Goal: Task Accomplishment & Management: Manage account settings

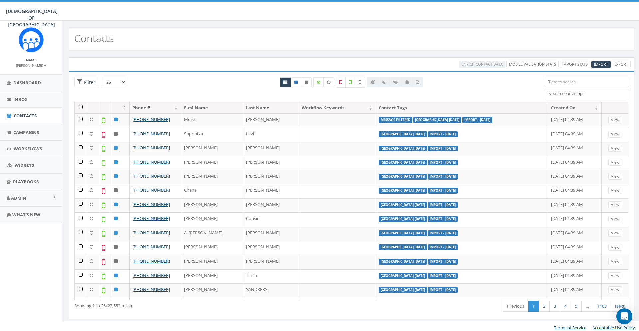
select select
click at [602, 64] on span "Import" at bounding box center [601, 64] width 14 height 5
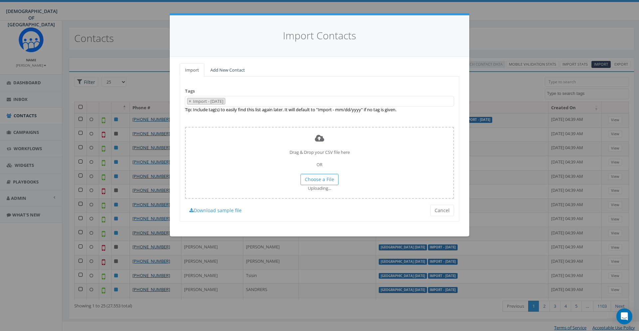
click at [449, 116] on div "Tags Import - 09/30/2025 155 ADM Pledge July 23 WhatsApp 2025 ADM adm bounced A…" at bounding box center [319, 148] width 279 height 145
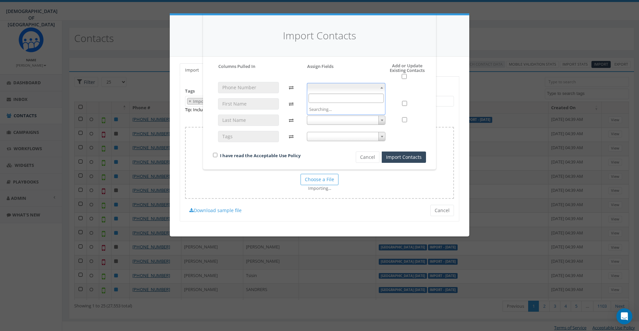
click at [330, 90] on span at bounding box center [346, 87] width 79 height 9
select select "phone_number"
click at [336, 106] on span at bounding box center [346, 103] width 79 height 9
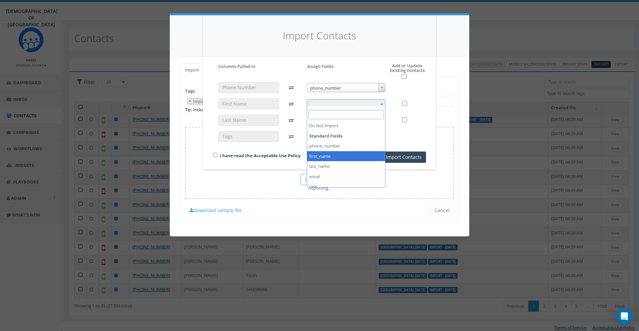
select select "first_name"
click at [330, 120] on span at bounding box center [346, 119] width 79 height 9
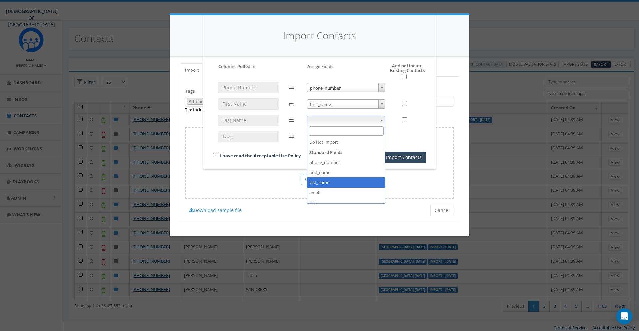
select select "last_name"
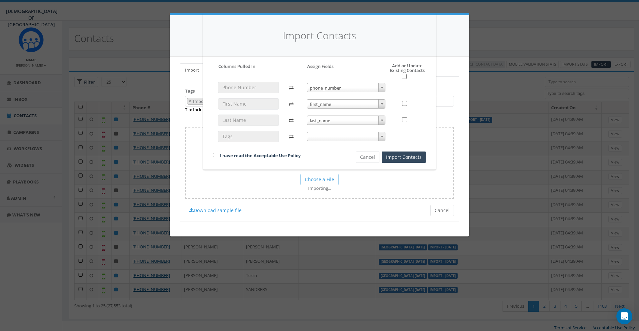
click at [331, 141] on div "phone_number phone_number first_name first_name last_name last_name" at bounding box center [346, 115] width 89 height 66
click at [331, 138] on span at bounding box center [346, 136] width 79 height 9
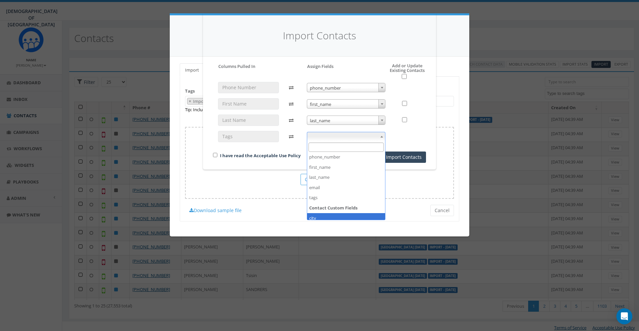
scroll to position [36, 0]
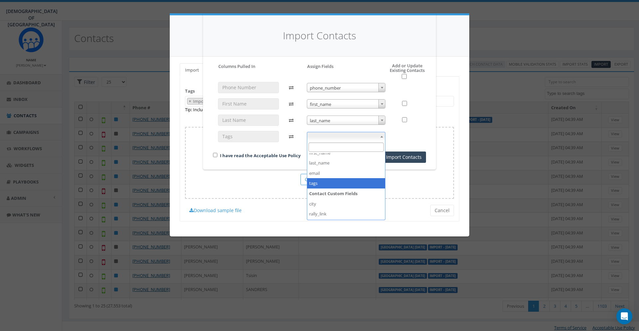
select select "tags"
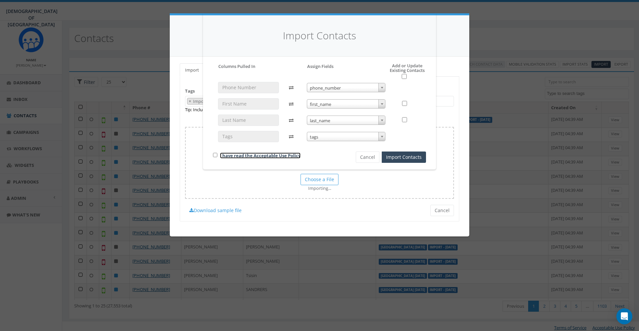
click at [268, 156] on link "I have read the Acceptable Use Policy" at bounding box center [260, 155] width 80 height 6
click at [213, 155] on input "checkbox" at bounding box center [215, 155] width 4 height 4
checkbox input "true"
click at [426, 113] on div "I have read the Acceptable Use Policy Cancel Import Contacts" at bounding box center [319, 125] width 223 height 74
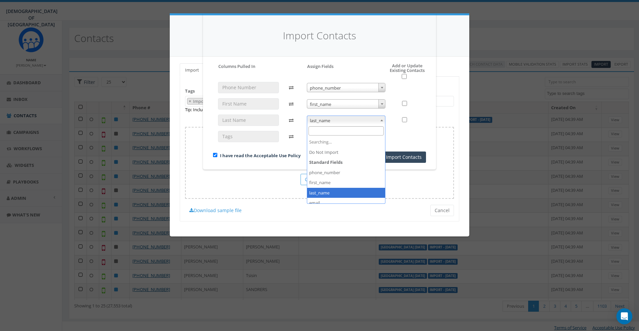
click at [350, 121] on span "last_name" at bounding box center [346, 120] width 78 height 9
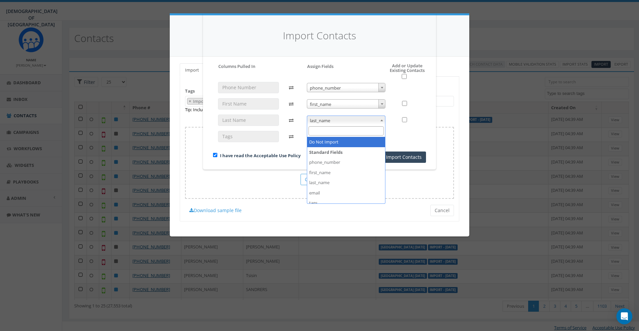
click at [424, 125] on div at bounding box center [408, 114] width 36 height 65
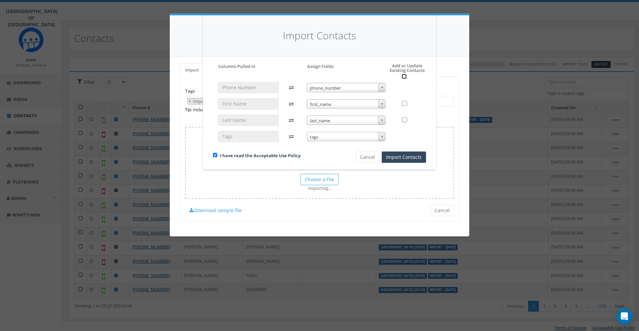
click at [404, 76] on input "checkbox" at bounding box center [403, 76] width 5 height 5
checkbox input "true"
click at [411, 154] on button "Import Contacts" at bounding box center [403, 156] width 44 height 11
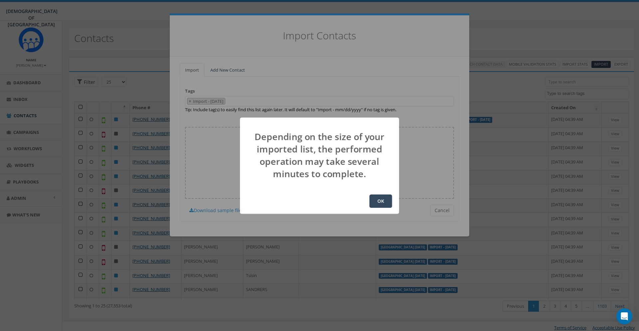
click at [372, 202] on button "OK" at bounding box center [380, 200] width 23 height 13
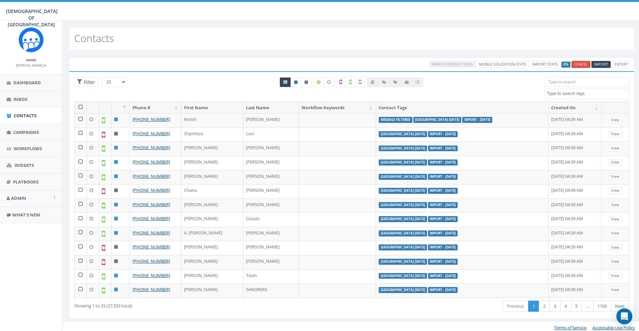
select select
click at [569, 95] on textarea "Search" at bounding box center [587, 93] width 82 height 6
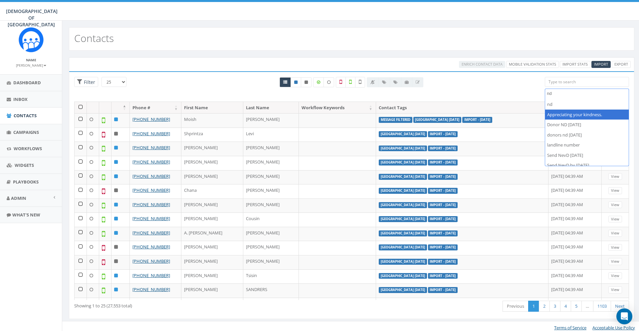
type textarea "n"
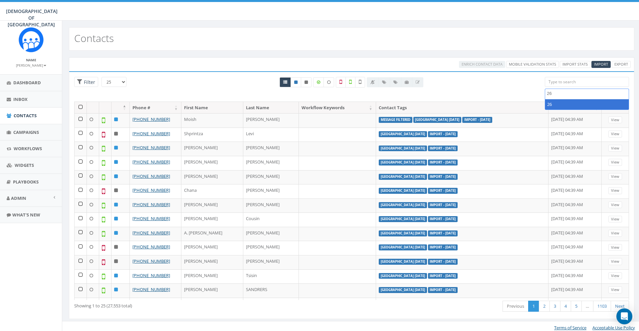
type textarea "2"
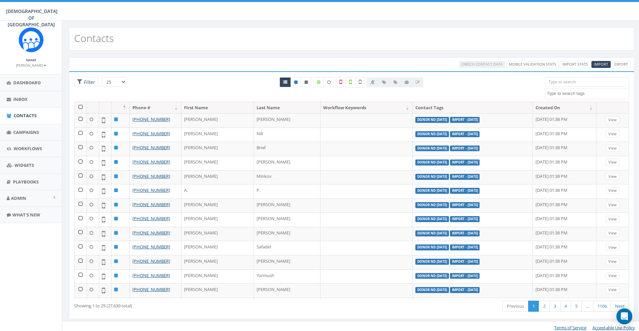
select select
click at [554, 94] on textarea "Search" at bounding box center [587, 93] width 82 height 6
type textarea "26 se"
select select "donor nd [DATE]"
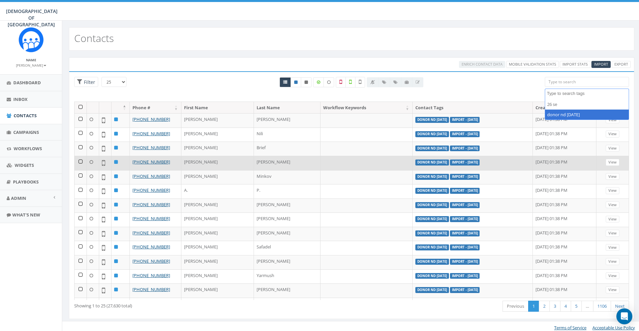
scroll to position [91, 0]
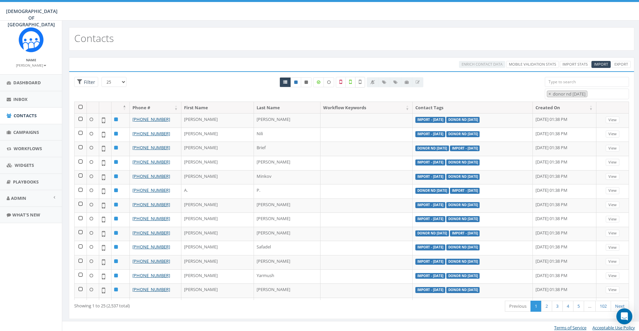
click at [364, 81] on label at bounding box center [360, 82] width 10 height 11
checkbox input "true"
click at [81, 107] on th at bounding box center [80, 108] width 12 height 12
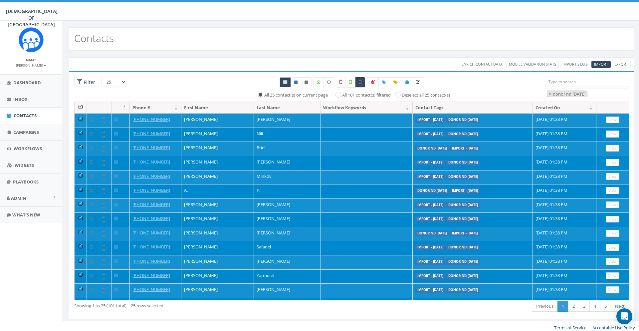
click at [79, 107] on th at bounding box center [80, 108] width 12 height 12
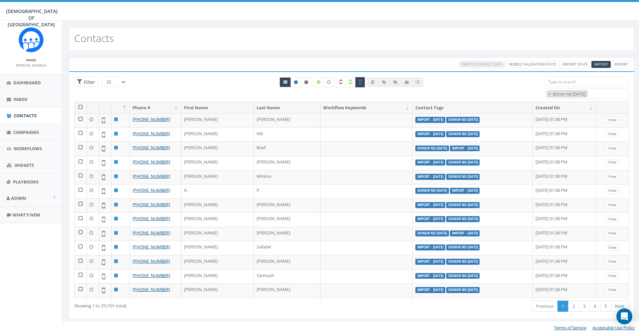
click at [101, 77] on select "25 50 100" at bounding box center [113, 82] width 25 height 10
select select "100"
click option "100" at bounding box center [0, 0] width 0 height 0
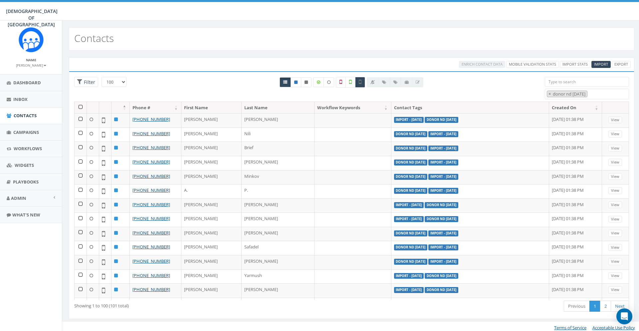
click at [82, 107] on th at bounding box center [80, 108] width 12 height 12
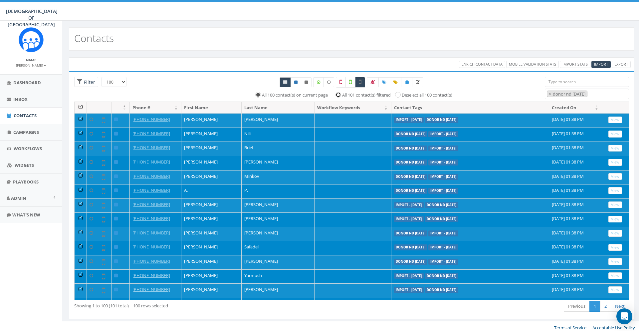
click at [338, 92] on input "All 101 contact(s) filtered" at bounding box center [340, 94] width 4 height 4
radio input "true"
click at [483, 67] on span "Enrich Contact Data" at bounding box center [481, 64] width 41 height 5
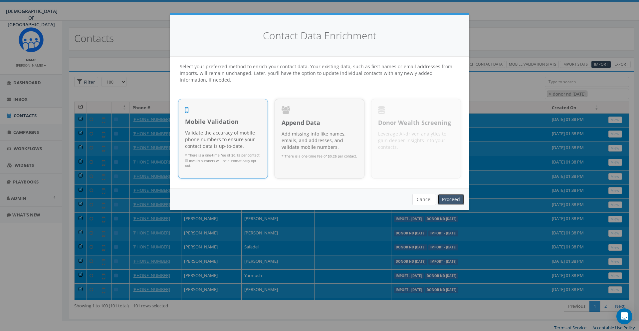
click at [454, 200] on link "Proceed" at bounding box center [450, 199] width 27 height 11
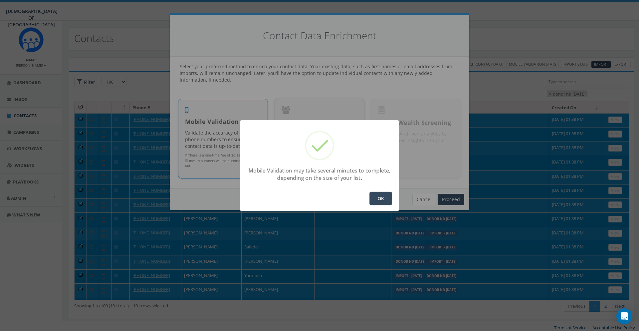
click at [375, 198] on button "OK" at bounding box center [380, 198] width 23 height 13
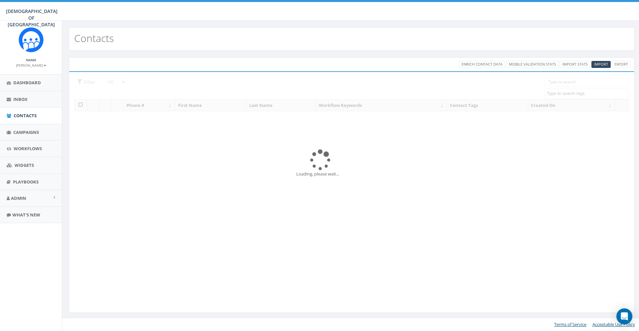
select select "100"
select select
click at [28, 201] on link "Admin" at bounding box center [31, 198] width 62 height 16
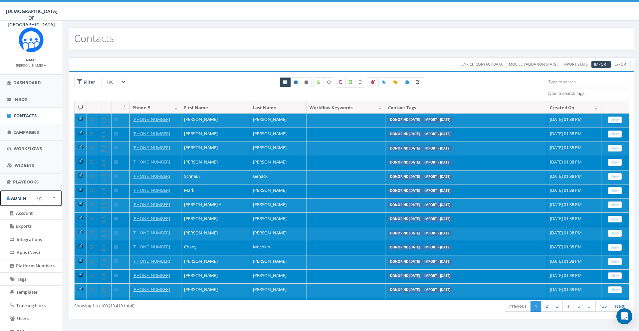
click at [23, 197] on span "Admin" at bounding box center [18, 198] width 15 height 6
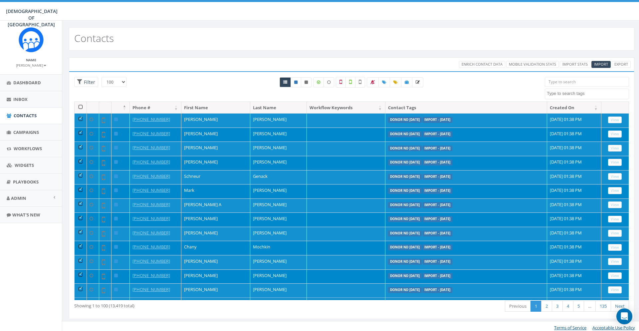
click at [205, 75] on div "Loading the filters, please wait!! Phone Number is is not First Name is is not …" at bounding box center [351, 195] width 565 height 248
click at [485, 97] on div "All 65 contact(s) on current page All 13419 contact(s) filtered" at bounding box center [351, 89] width 376 height 25
click at [453, 91] on div "All 65 contact(s) on current page All 13419 contact(s) filtered" at bounding box center [351, 89] width 376 height 25
click at [554, 93] on textarea "Search" at bounding box center [587, 93] width 82 height 6
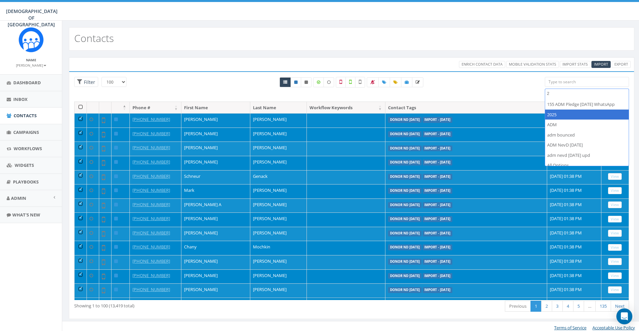
scroll to position [0, 0]
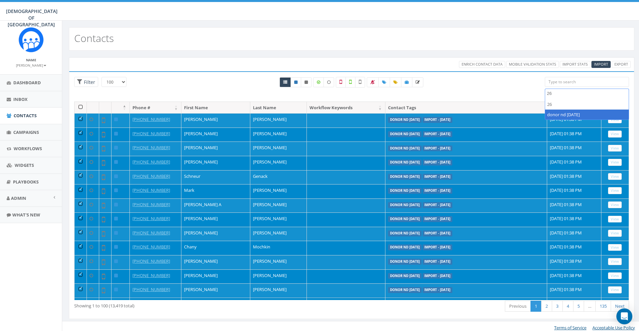
type textarea "26"
select select "donor nd [DATE]"
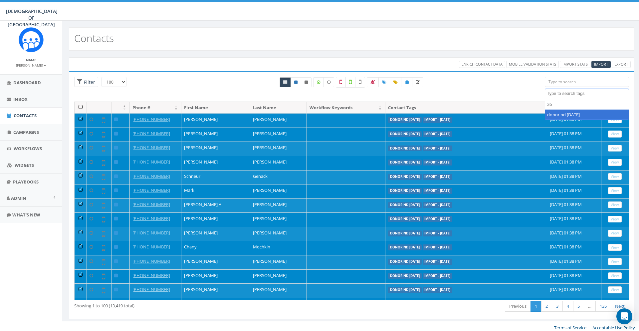
scroll to position [91, 0]
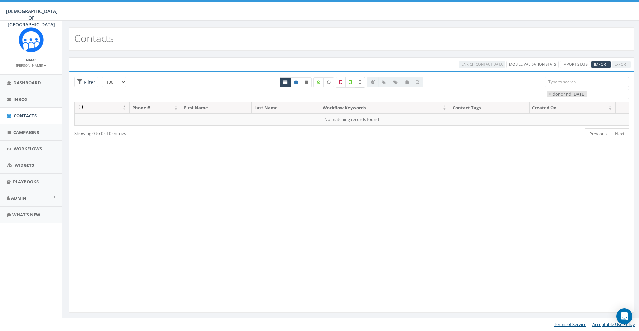
click at [363, 85] on label at bounding box center [360, 82] width 10 height 11
drag, startPoint x: 362, startPoint y: 83, endPoint x: 362, endPoint y: 88, distance: 5.7
click at [362, 82] on label at bounding box center [360, 82] width 10 height 11
checkbox input "false"
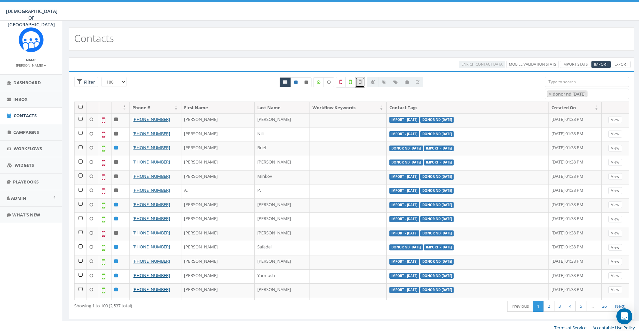
click at [518, 84] on div "All 0 contact(s) on current page All 13419 contact(s) filtered" at bounding box center [351, 89] width 376 height 25
click at [602, 65] on span "Import" at bounding box center [601, 64] width 14 height 5
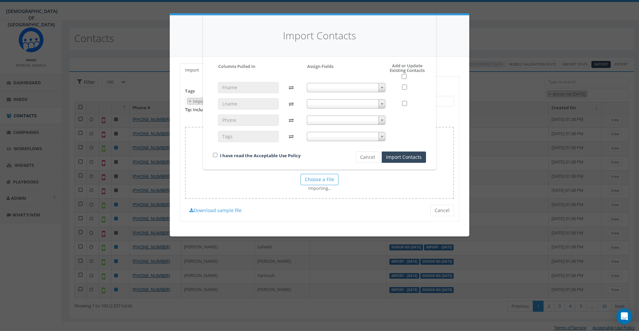
click at [340, 90] on span at bounding box center [346, 87] width 79 height 9
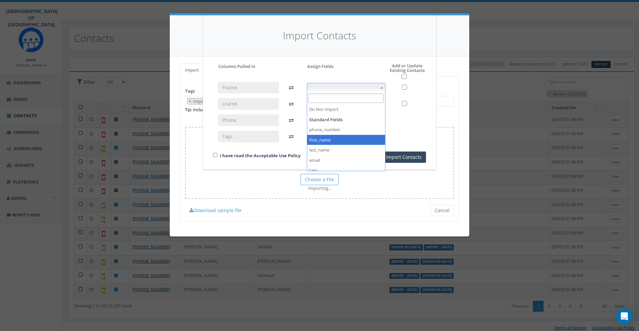
select select "first_name"
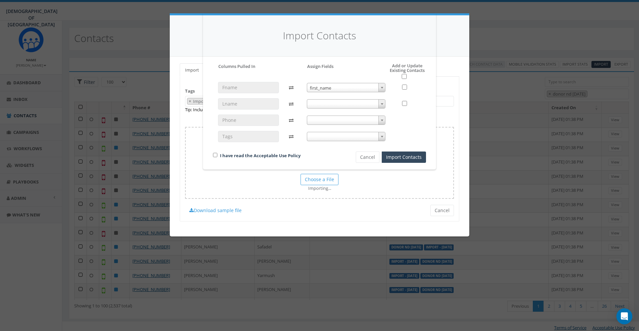
click at [327, 105] on span at bounding box center [346, 103] width 79 height 9
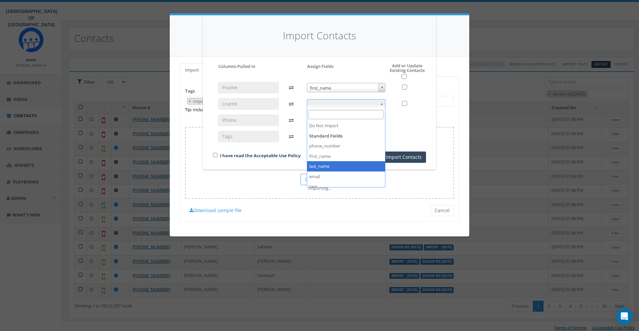
select select "last_name"
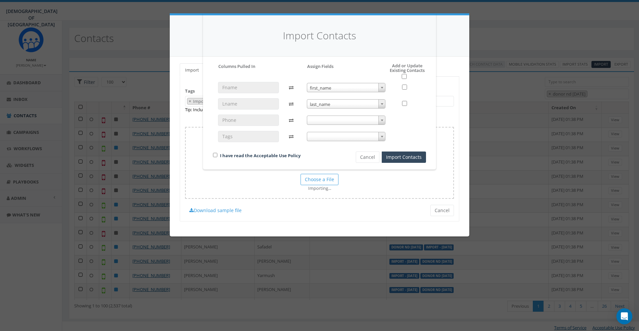
click at [330, 122] on span at bounding box center [346, 119] width 79 height 9
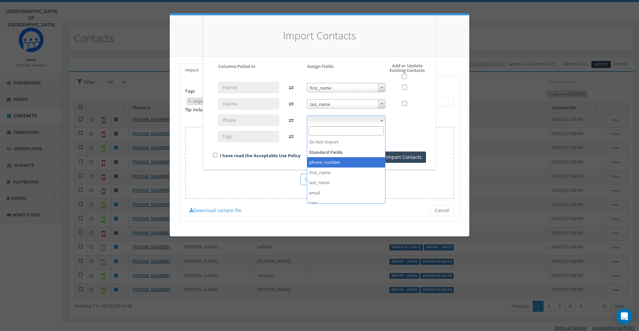
select select "phone_number"
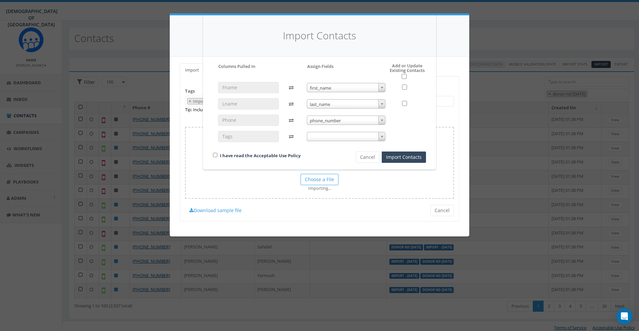
click at [331, 136] on span at bounding box center [346, 136] width 79 height 9
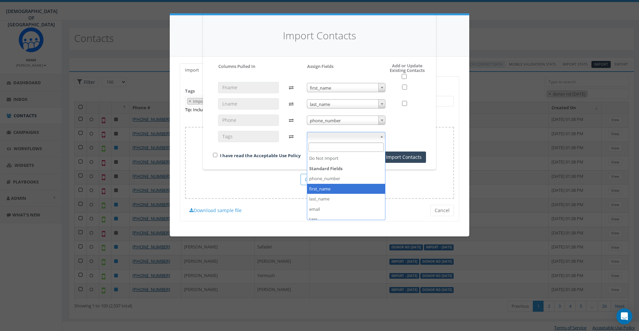
scroll to position [36, 0]
select select "tags"
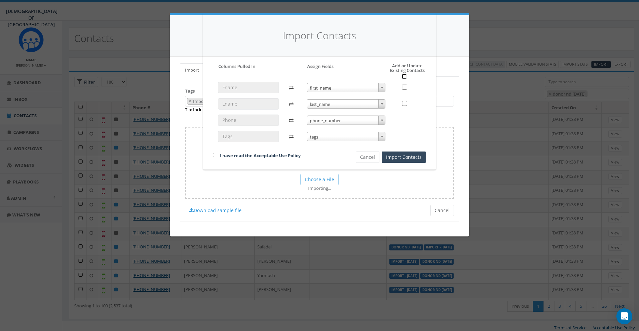
click at [405, 77] on input "checkbox" at bounding box center [403, 76] width 5 height 5
checkbox input "true"
click at [218, 155] on div "I have read the Acceptable Use Policy" at bounding box center [273, 155] width 130 height 9
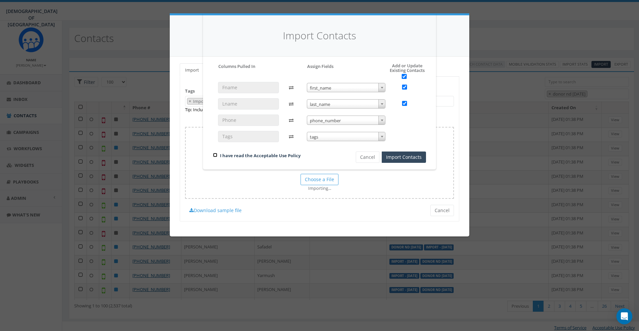
click at [214, 155] on input "checkbox" at bounding box center [215, 155] width 4 height 4
checkbox input "true"
click at [411, 155] on button "Import Contacts" at bounding box center [403, 156] width 44 height 11
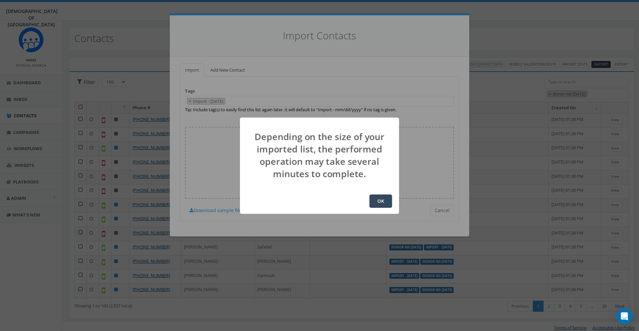
click at [384, 196] on button "OK" at bounding box center [380, 200] width 23 height 13
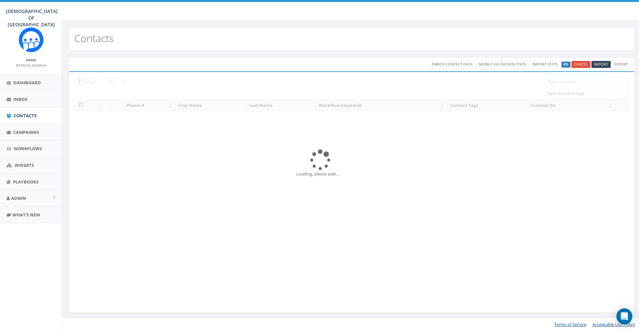
select select "100"
select select
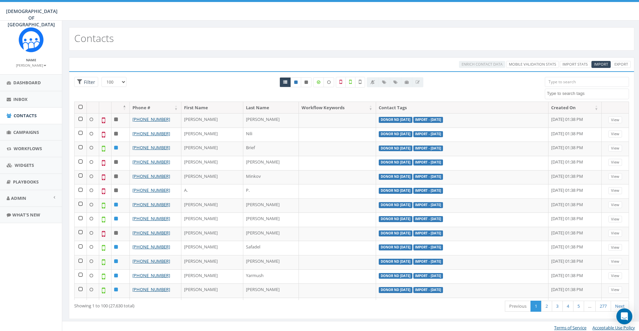
click at [541, 92] on div "155 ADM Pledge July 23 WhatsApp 2025 ADM adm bounced ADM NevD Sep 2025 adm nevd…" at bounding box center [586, 88] width 94 height 22
click at [549, 92] on textarea "Search" at bounding box center [587, 93] width 82 height 6
type textarea "26"
click at [515, 92] on div at bounding box center [351, 89] width 376 height 25
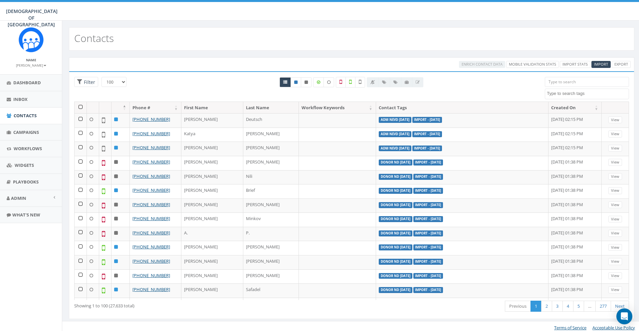
select select "100"
select select
click at [566, 93] on textarea "Search" at bounding box center [587, 93] width 82 height 6
type textarea "26"
select select "ADM nevd [DATE]"
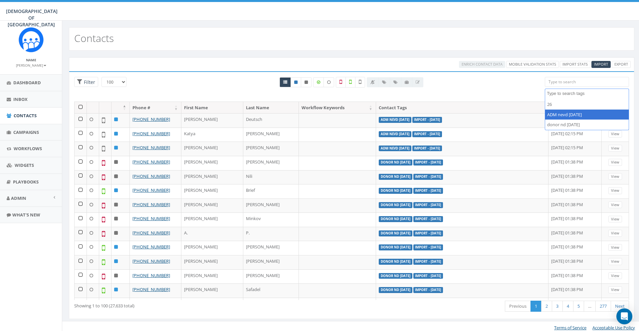
scroll to position [28, 0]
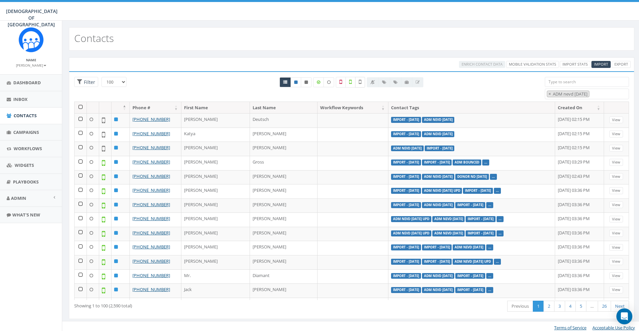
click at [362, 81] on label at bounding box center [360, 82] width 10 height 11
checkbox input "true"
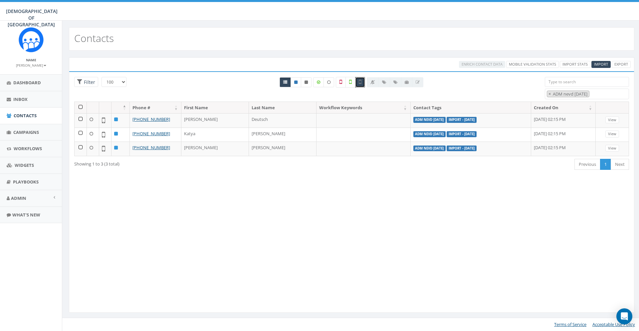
click at [81, 106] on th at bounding box center [80, 108] width 12 height 12
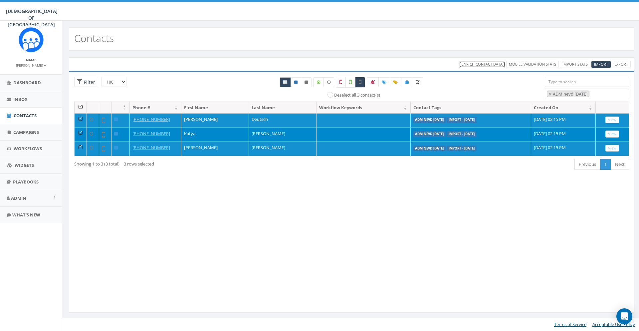
click at [485, 64] on span "Enrich Contact Data" at bounding box center [481, 64] width 41 height 5
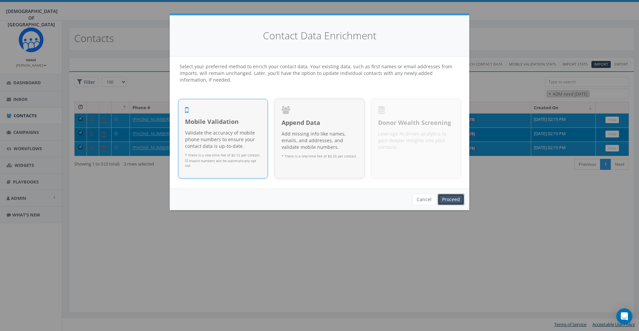
click at [460, 199] on link "Proceed" at bounding box center [450, 199] width 27 height 11
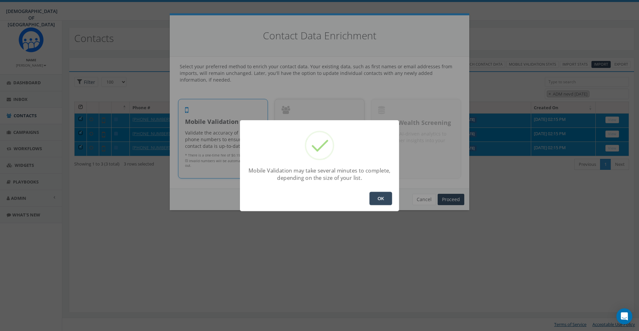
click at [376, 194] on button "OK" at bounding box center [380, 198] width 23 height 13
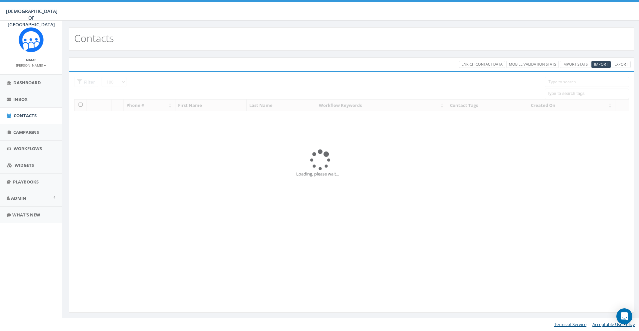
select select "100"
select select
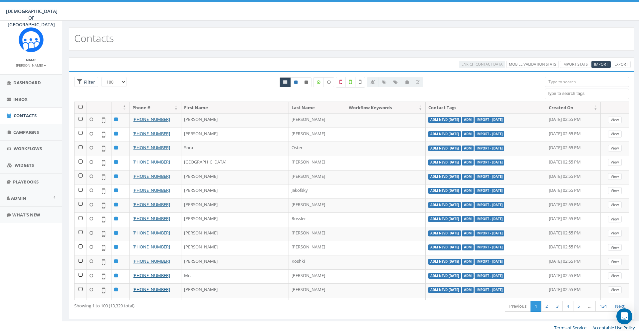
click at [155, 40] on div "Contacts" at bounding box center [351, 38] width 565 height 23
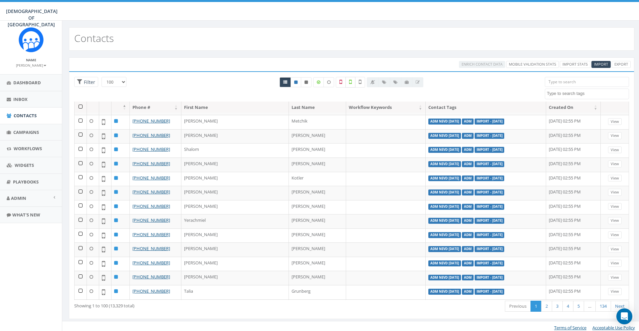
click at [354, 84] on label at bounding box center [350, 82] width 10 height 11
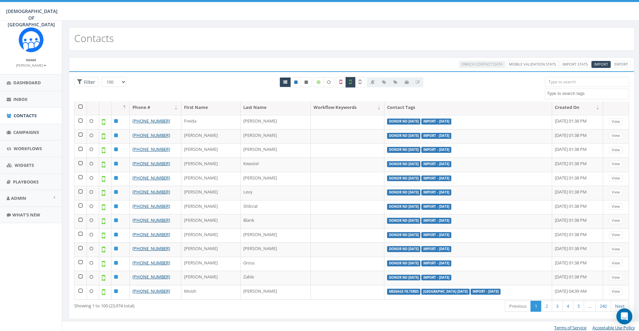
click at [352, 84] on label at bounding box center [350, 82] width 10 height 11
checkbox input "false"
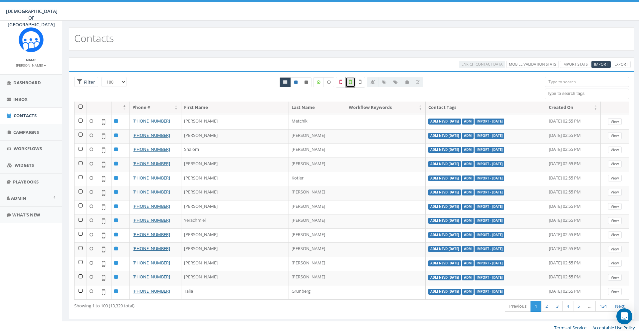
click at [560, 93] on textarea "Search" at bounding box center [587, 93] width 82 height 6
select select "ADM nevd 26 sep"
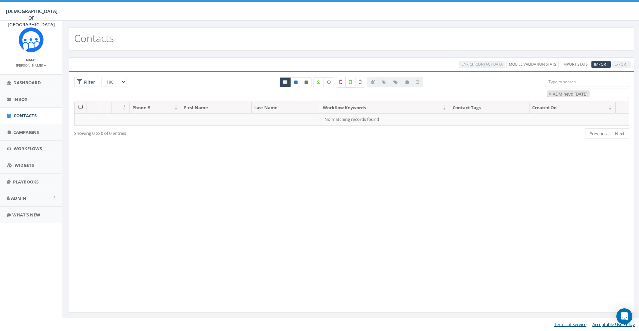
click at [353, 80] on label at bounding box center [350, 82] width 10 height 11
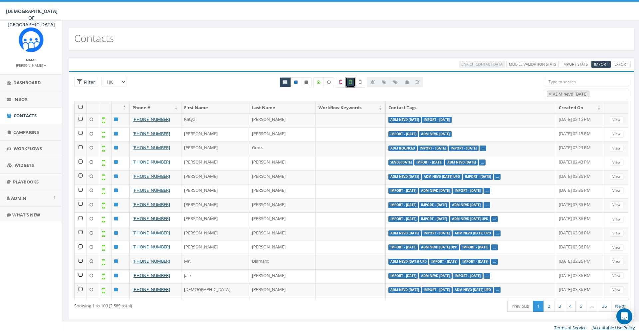
click at [350, 81] on icon at bounding box center [350, 82] width 3 height 6
checkbox input "false"
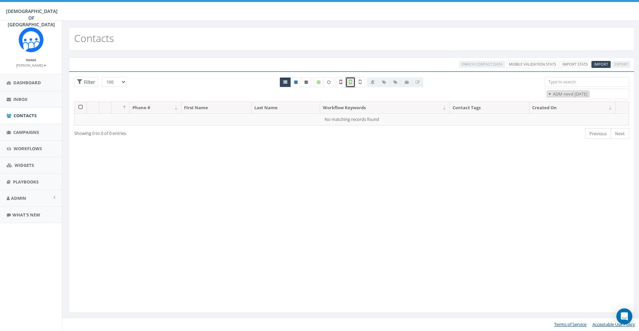
click at [548, 94] on button "×" at bounding box center [549, 94] width 5 height 6
select select
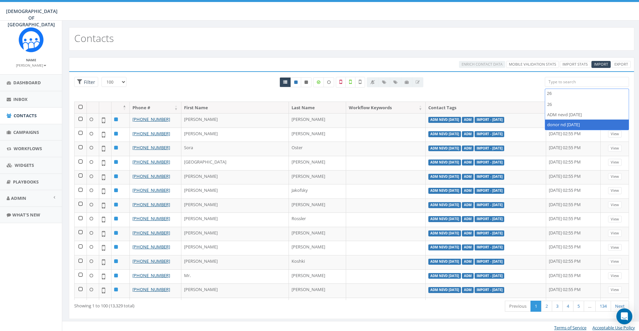
type textarea "26"
select select "donor nd 26 sep"
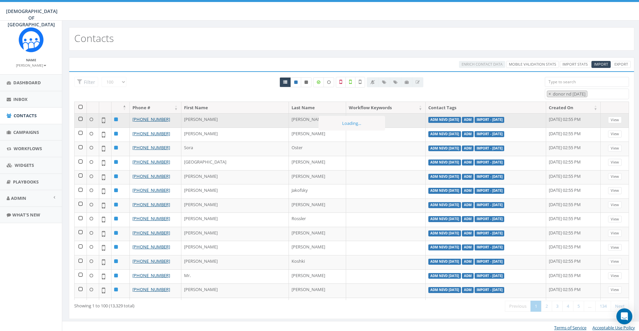
scroll to position [98, 0]
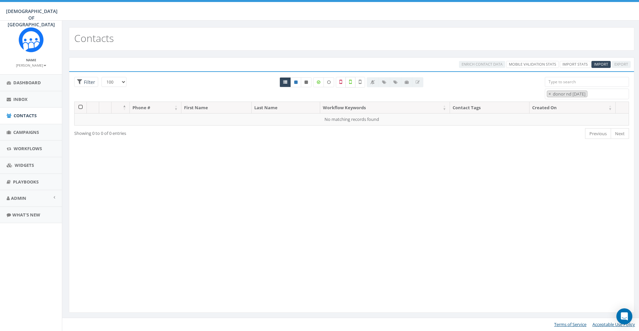
click at [351, 81] on icon at bounding box center [350, 82] width 3 height 6
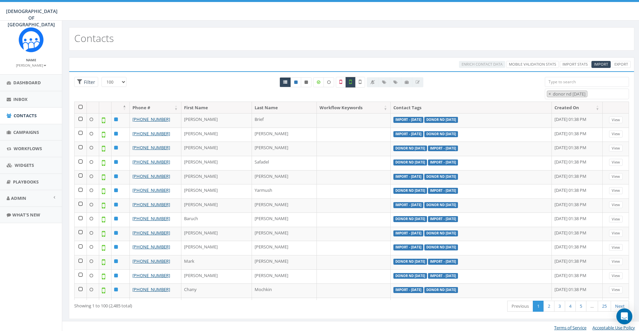
click at [351, 79] on icon at bounding box center [350, 82] width 3 height 6
checkbox input "false"
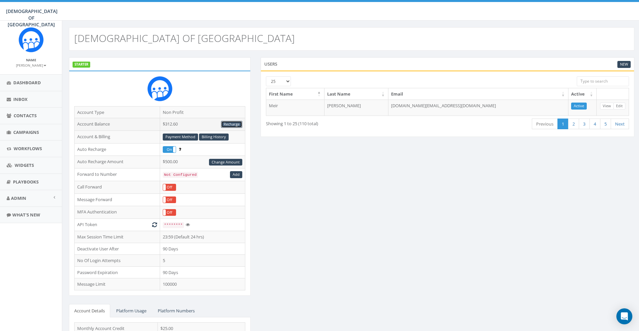
click at [238, 123] on link "Recharge" at bounding box center [231, 124] width 21 height 7
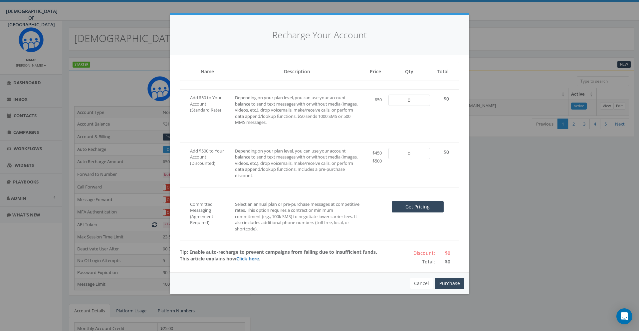
type input "1"
click at [427, 102] on button "+" at bounding box center [423, 99] width 11 height 11
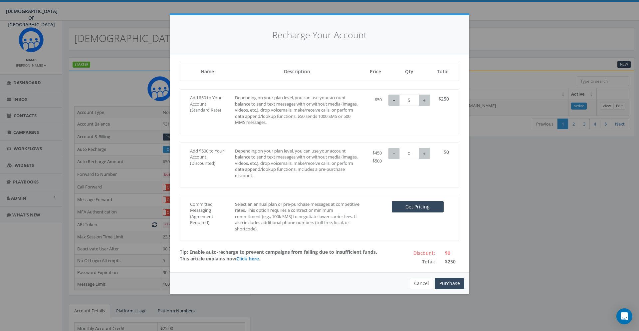
type input "4"
click at [395, 101] on button "−" at bounding box center [393, 99] width 11 height 11
click at [454, 284] on button "Purchase" at bounding box center [449, 282] width 29 height 11
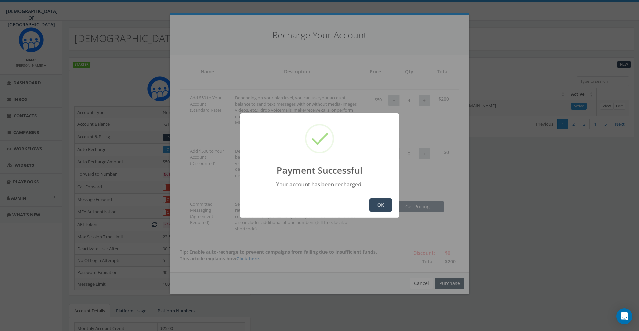
click at [389, 202] on button "OK" at bounding box center [380, 204] width 23 height 13
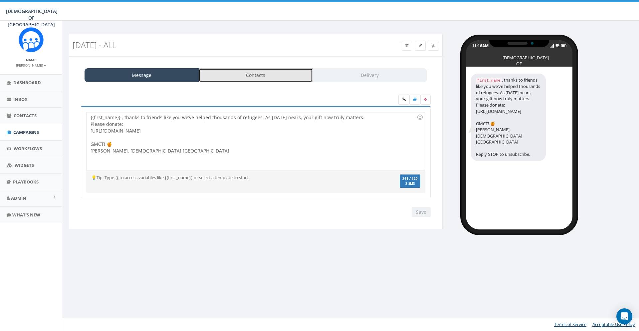
click at [247, 75] on link "Contacts" at bounding box center [256, 75] width 114 height 14
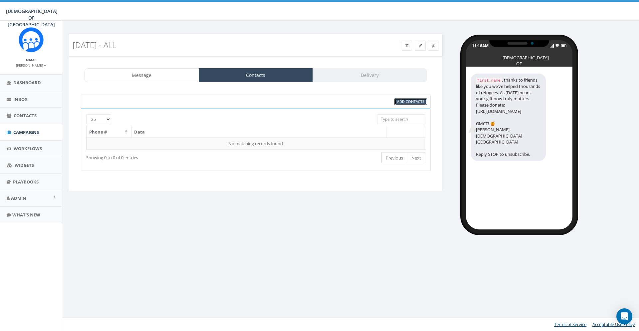
click at [407, 100] on span "Add Contacts" at bounding box center [410, 101] width 27 height 5
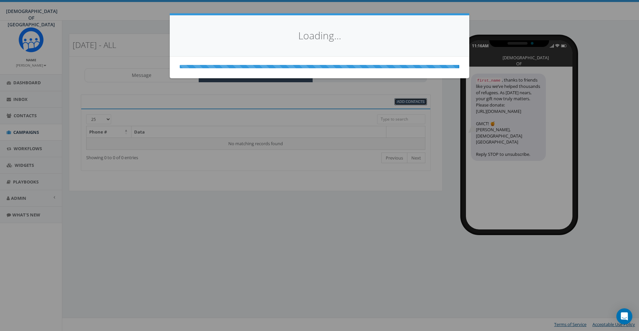
select select
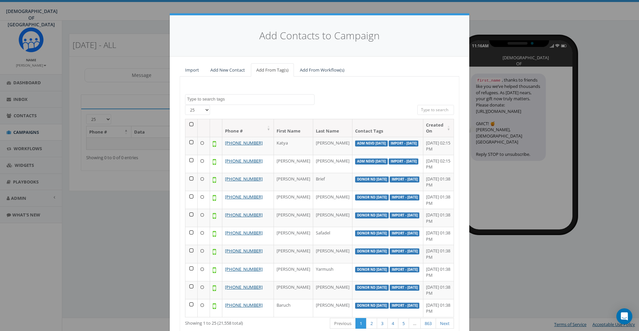
click at [225, 102] on span at bounding box center [249, 99] width 129 height 11
type textarea "26"
select select "donor nd [DATE]"
click at [185, 105] on select "25 50 100" at bounding box center [197, 110] width 25 height 10
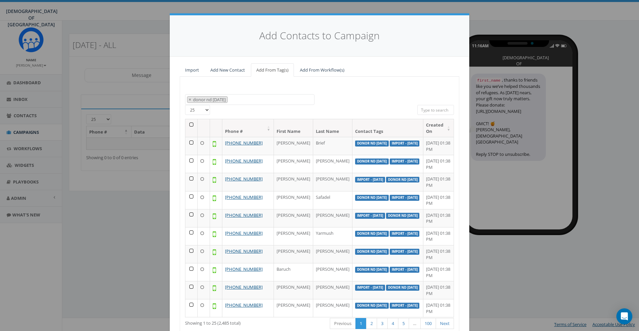
select select "100"
click option "100" at bounding box center [0, 0] width 0 height 0
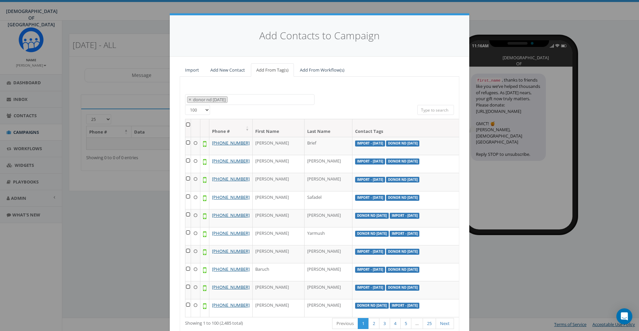
click at [189, 125] on th at bounding box center [188, 128] width 6 height 18
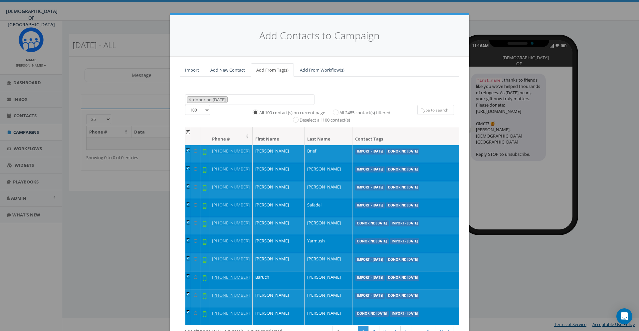
click at [362, 111] on label "All 2485 contact(s) filtered" at bounding box center [364, 112] width 51 height 7
click at [339, 111] on input "All 2485 contact(s) filtered" at bounding box center [337, 111] width 4 height 4
radio input "true"
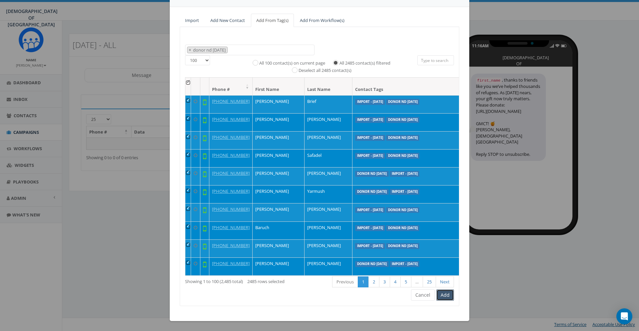
click at [447, 297] on button "Add" at bounding box center [445, 294] width 18 height 11
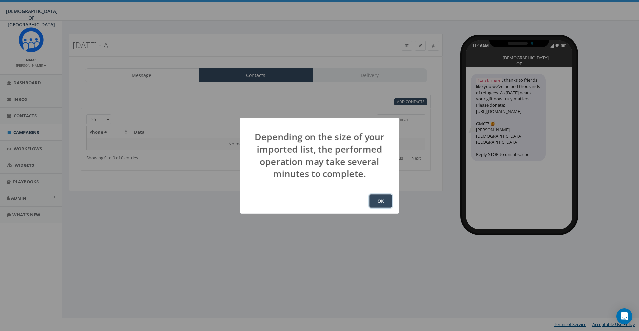
click at [378, 198] on button "OK" at bounding box center [380, 200] width 23 height 13
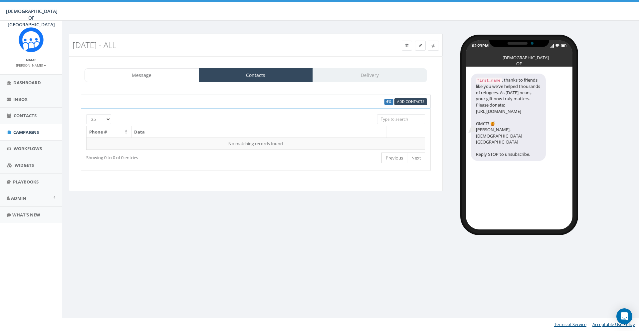
click at [262, 171] on div "6% Add Contacts 25 50 100 Phone # Data No matching records found Loading... Sho…" at bounding box center [255, 132] width 363 height 89
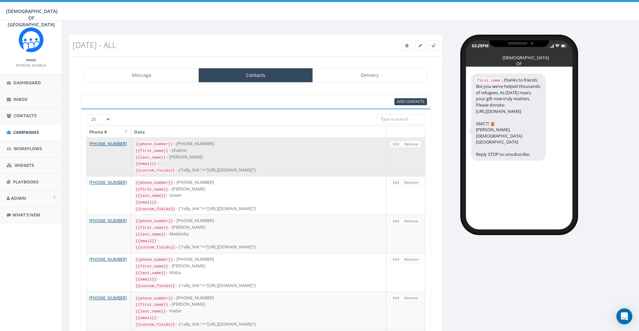
click at [178, 155] on div "{{last_name}} - [PERSON_NAME]" at bounding box center [258, 157] width 249 height 7
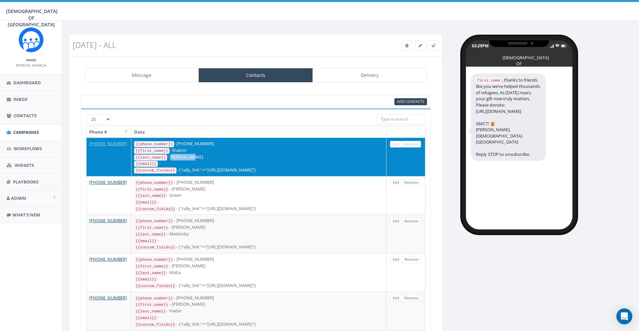
click at [178, 155] on div "{{last_name}} - [PERSON_NAME]" at bounding box center [258, 157] width 249 height 7
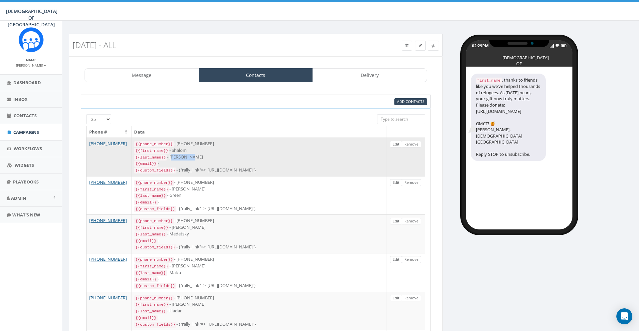
copy div "[DEMOGRAPHIC_DATA]"
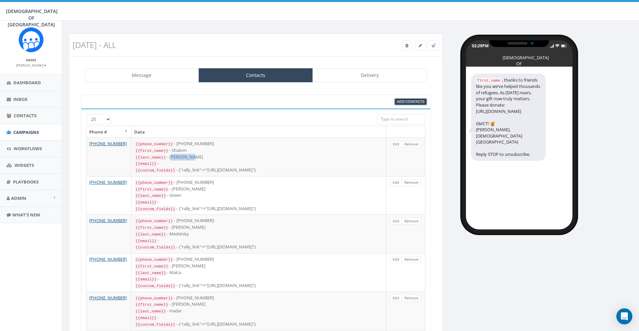
click at [404, 100] on span "Add Contacts" at bounding box center [410, 101] width 27 height 5
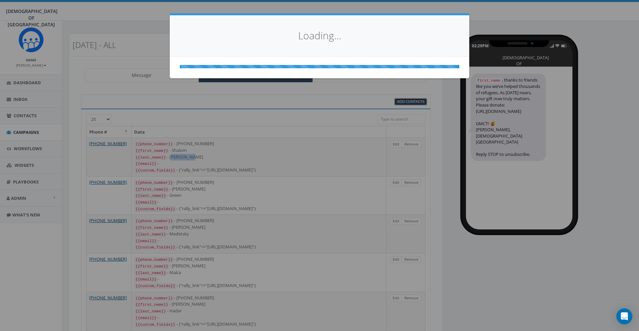
select select
select select "100"
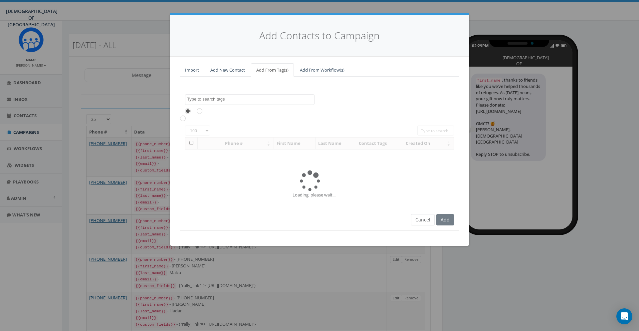
scroll to position [98, 0]
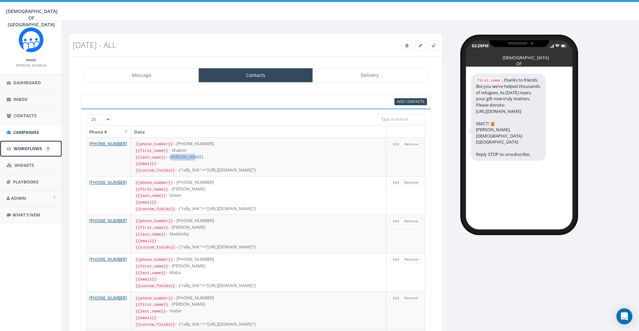
click at [27, 146] on span "Workflows" at bounding box center [28, 148] width 28 height 6
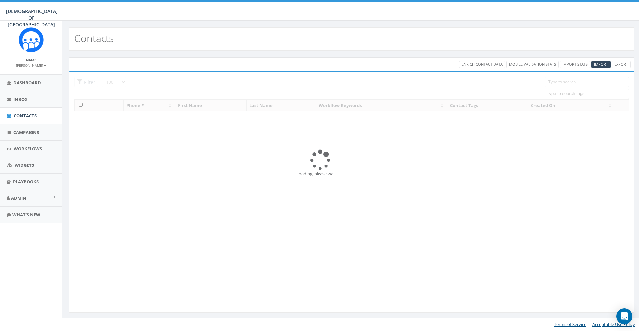
select select "100"
select select
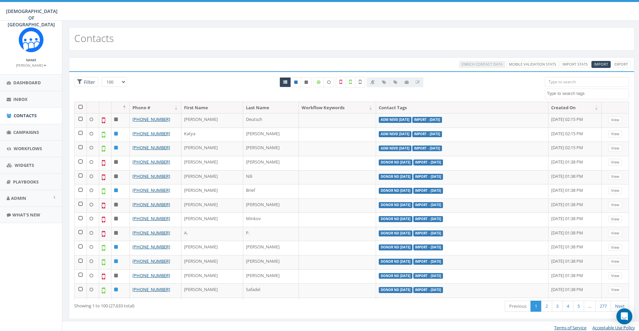
click at [568, 93] on textarea "Search" at bounding box center [587, 93] width 82 height 6
paste textarea "[DEMOGRAPHIC_DATA]"
type textarea "[DEMOGRAPHIC_DATA]"
click at [552, 83] on input "search" at bounding box center [586, 82] width 84 height 10
paste input "Gottesman"
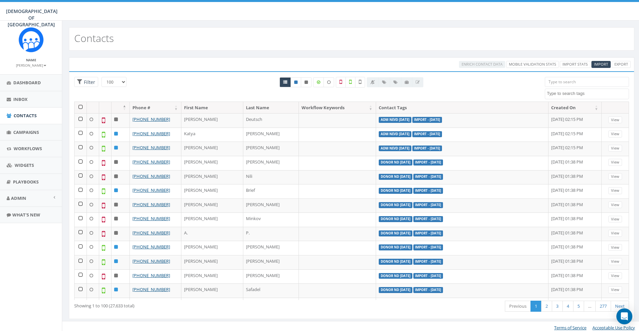
type input "Gottesman"
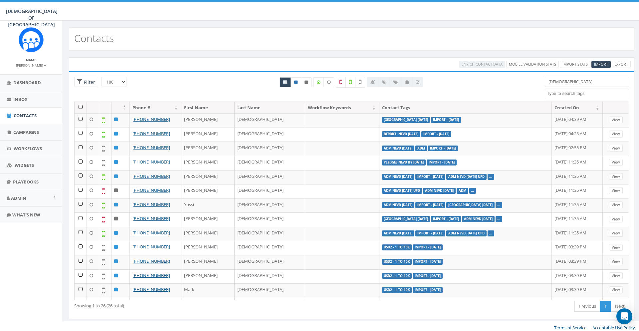
drag, startPoint x: 573, startPoint y: 83, endPoint x: 541, endPoint y: 83, distance: 31.9
click at [544, 83] on input "Gottesman" at bounding box center [586, 82] width 84 height 10
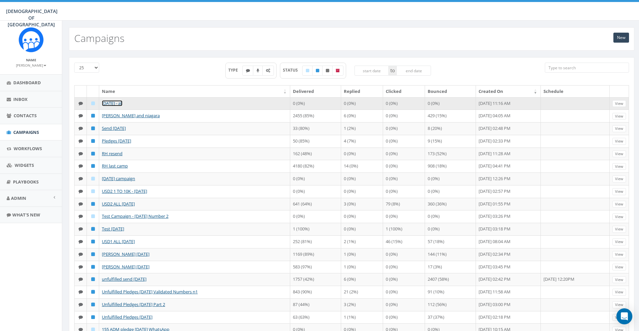
click at [122, 101] on link "[DATE] - all" at bounding box center [112, 103] width 21 height 6
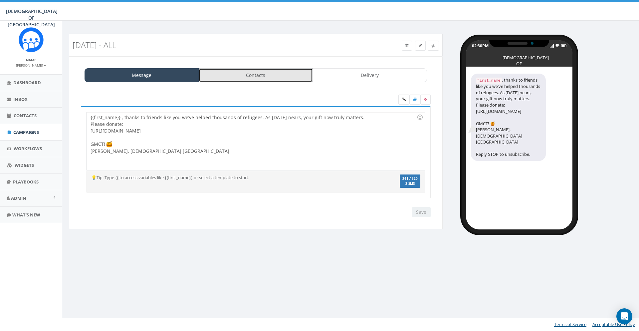
click at [255, 81] on link "Contacts" at bounding box center [256, 75] width 114 height 14
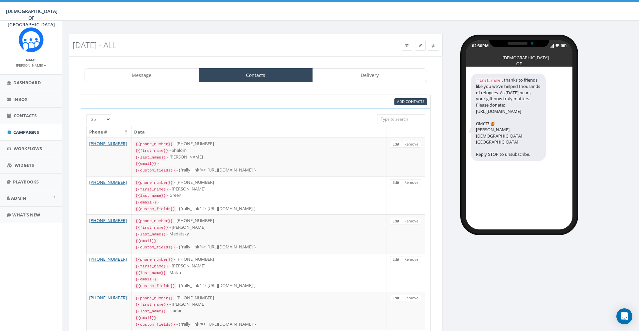
click at [405, 107] on div "Add Contacts" at bounding box center [256, 101] width 350 height 14
click at [408, 103] on span "Add Contacts" at bounding box center [410, 101] width 27 height 5
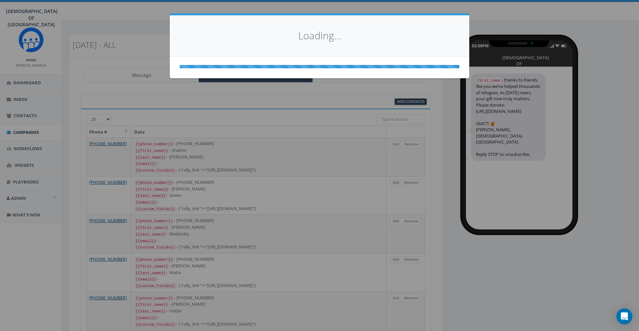
select select
select select "100"
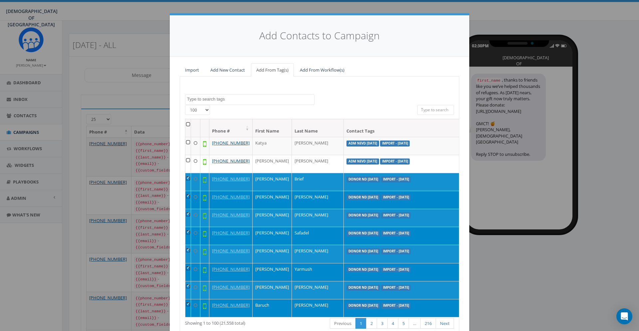
click at [227, 100] on textarea "Search" at bounding box center [250, 99] width 127 height 6
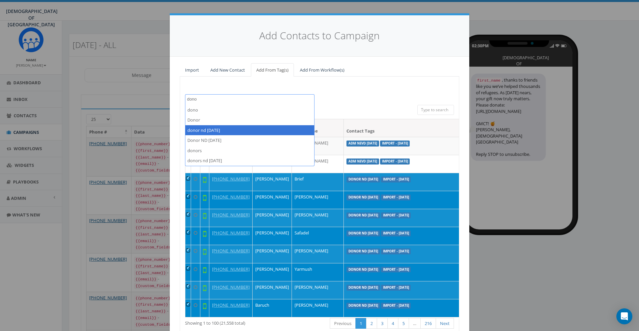
type textarea "dono"
select select "donor nd [DATE]"
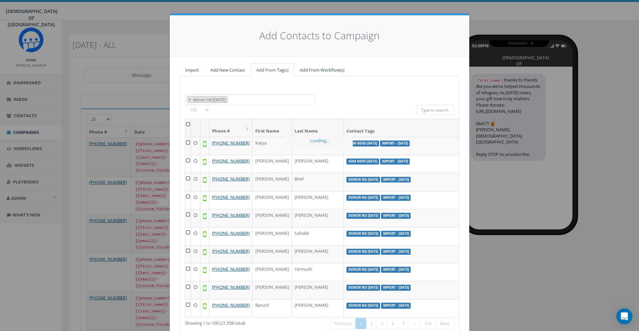
scroll to position [98, 0]
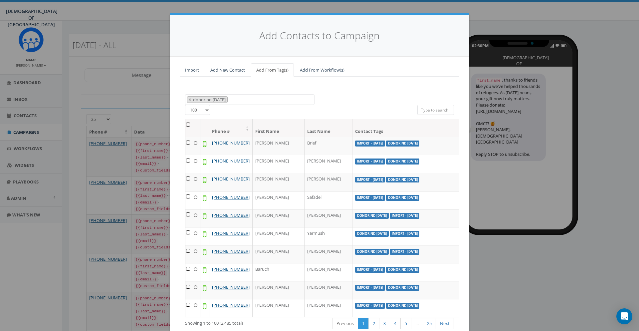
click at [187, 125] on th at bounding box center [188, 128] width 6 height 18
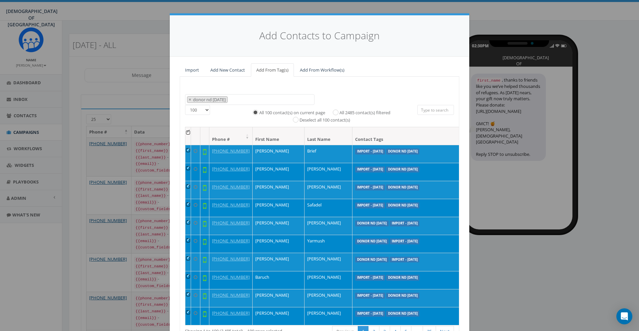
click at [346, 112] on label "All 2485 contact(s) filtered" at bounding box center [364, 112] width 51 height 7
click at [339, 112] on input "All 2485 contact(s) filtered" at bounding box center [337, 111] width 4 height 4
radio input "true"
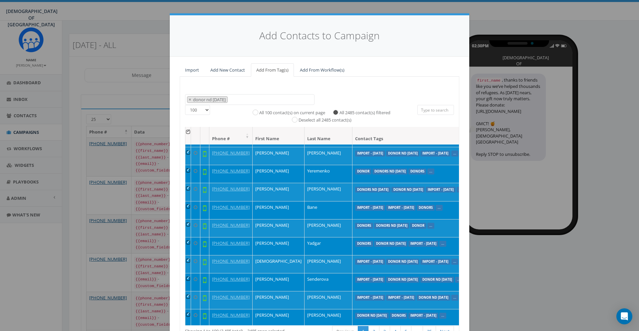
scroll to position [50, 0]
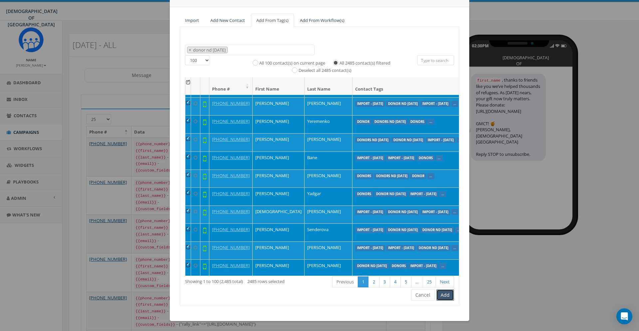
click at [449, 295] on button "Add" at bounding box center [445, 294] width 18 height 11
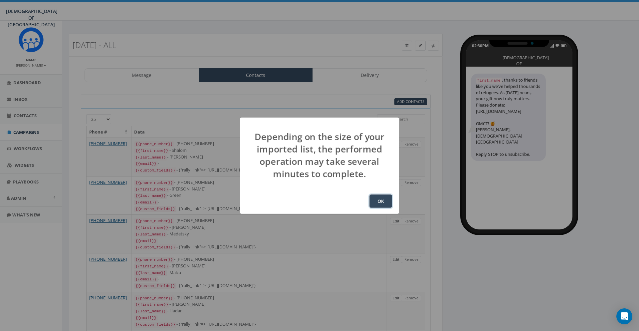
click at [381, 202] on button "OK" at bounding box center [380, 200] width 23 height 13
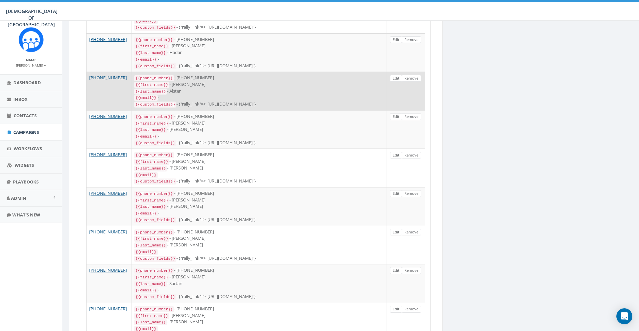
scroll to position [204, 0]
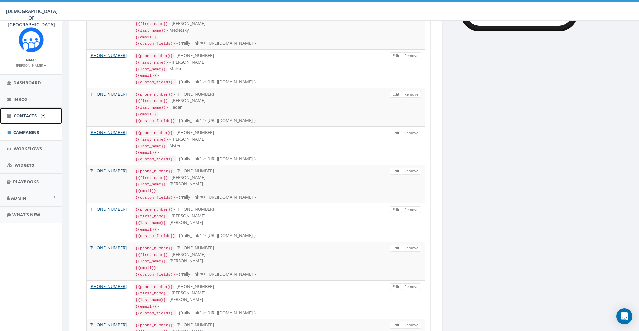
click at [35, 118] on span "Contacts" at bounding box center [25, 115] width 23 height 6
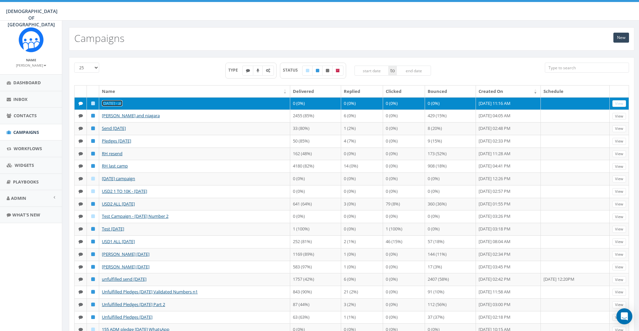
click at [116, 103] on link "[DATE] - all" at bounding box center [112, 103] width 21 height 6
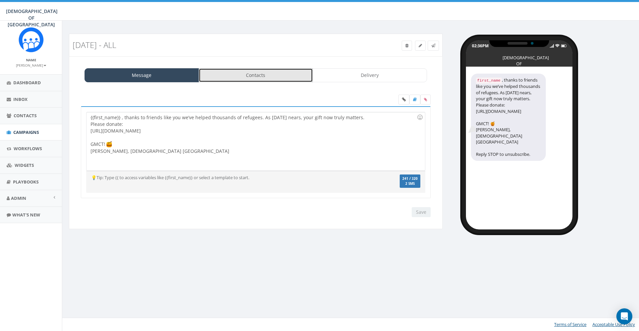
click at [261, 77] on link "Contacts" at bounding box center [256, 75] width 114 height 14
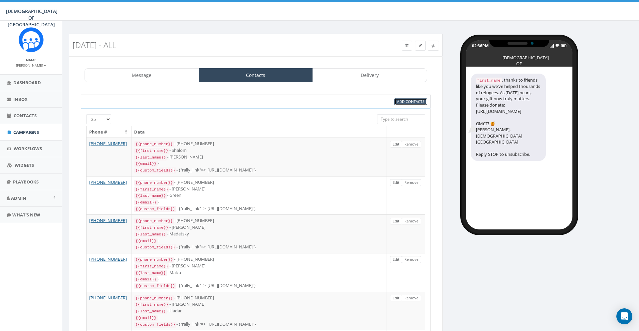
click at [411, 102] on span "Add Contacts" at bounding box center [410, 101] width 27 height 5
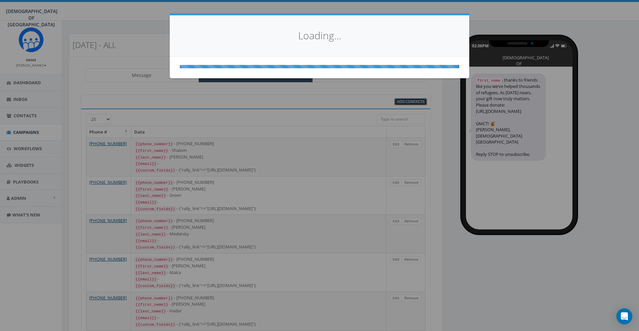
select select
select select "100"
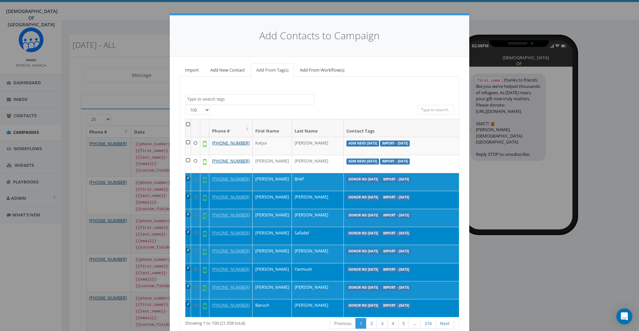
click at [231, 99] on textarea "Search" at bounding box center [250, 99] width 127 height 6
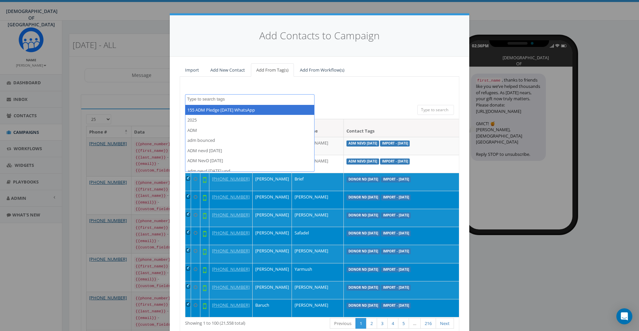
click at [246, 84] on div "155 ADM Pledge July 23 WhatsApp 2025 ADM adm bounced ADM nevd 26 sep ADM NevD S…" at bounding box center [319, 211] width 279 height 271
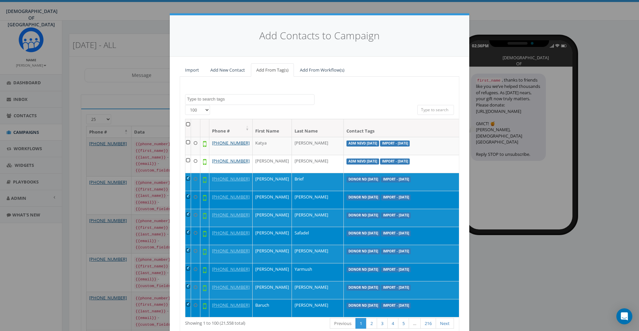
click at [190, 123] on th at bounding box center [188, 128] width 6 height 18
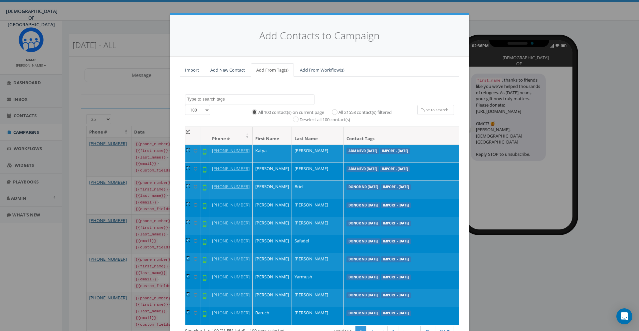
click at [188, 132] on th at bounding box center [188, 136] width 6 height 18
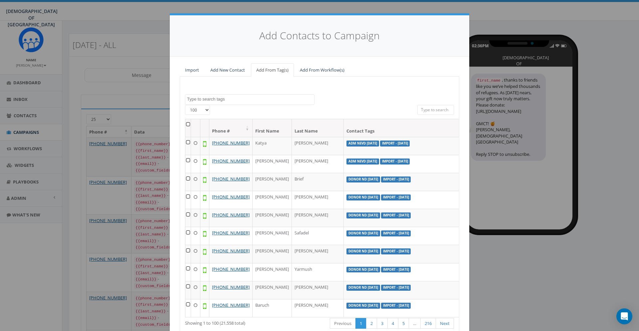
click at [235, 102] on span at bounding box center [249, 99] width 129 height 11
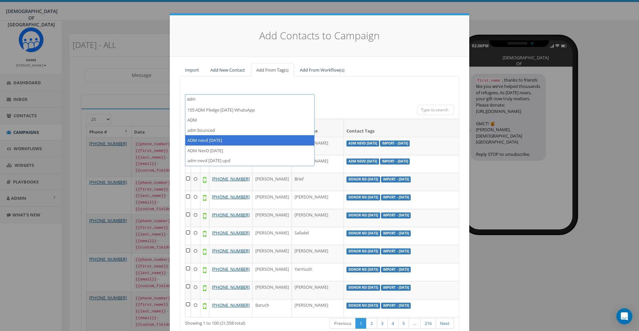
type textarea "adm"
select select "ADM nevd 26 sep"
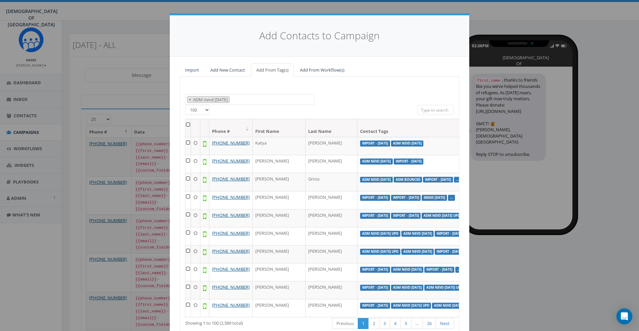
click at [187, 124] on th at bounding box center [188, 128] width 6 height 18
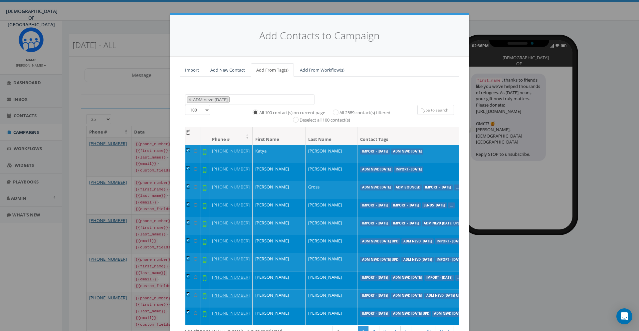
click at [353, 111] on label "All 2589 contact(s) filtered" at bounding box center [364, 112] width 51 height 7
click at [339, 111] on input "All 2589 contact(s) filtered" at bounding box center [337, 111] width 4 height 4
radio input "true"
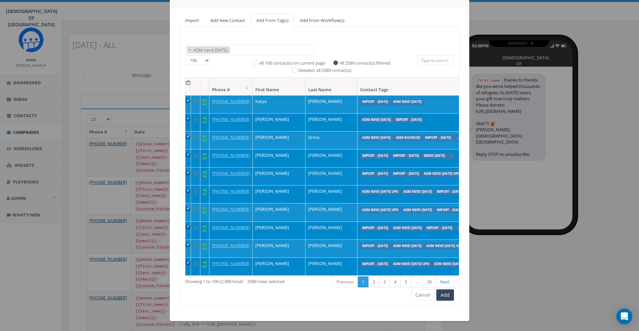
scroll to position [136, 0]
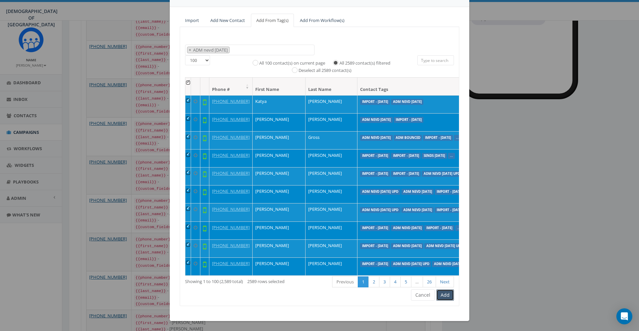
click at [447, 294] on button "Add" at bounding box center [445, 294] width 18 height 11
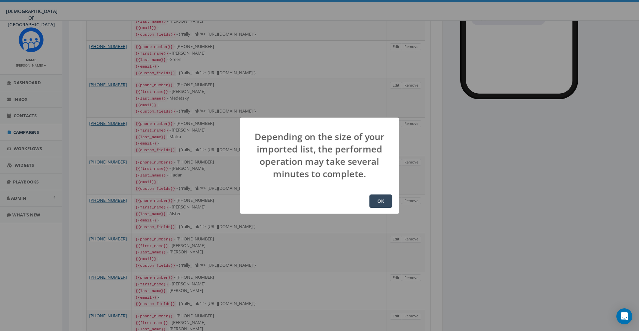
scroll to position [0, 0]
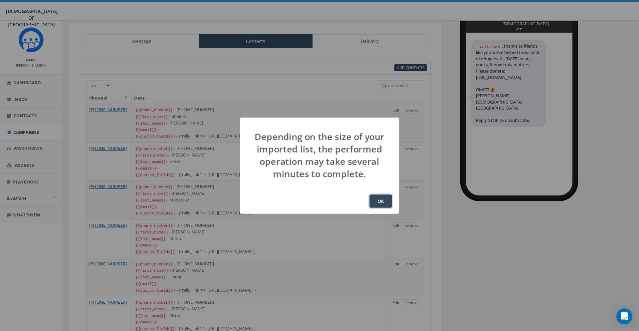
click at [379, 198] on button "OK" at bounding box center [380, 200] width 23 height 13
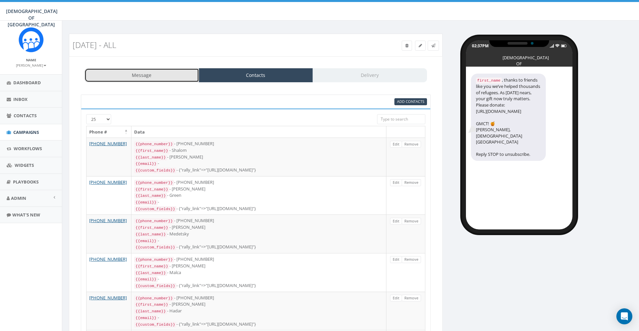
click at [165, 76] on link "Message" at bounding box center [141, 75] width 114 height 14
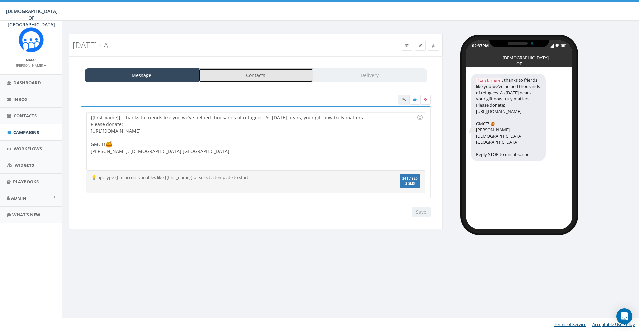
click at [240, 72] on link "Contacts" at bounding box center [256, 75] width 114 height 14
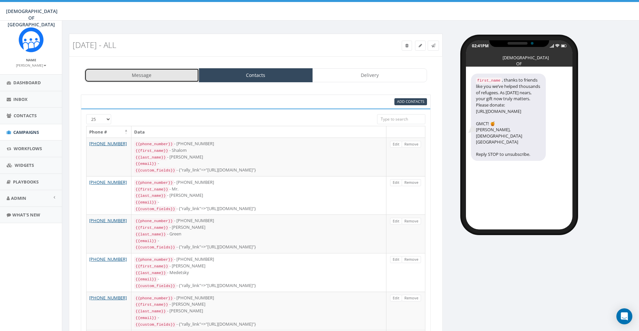
click at [179, 75] on link "Message" at bounding box center [141, 75] width 114 height 14
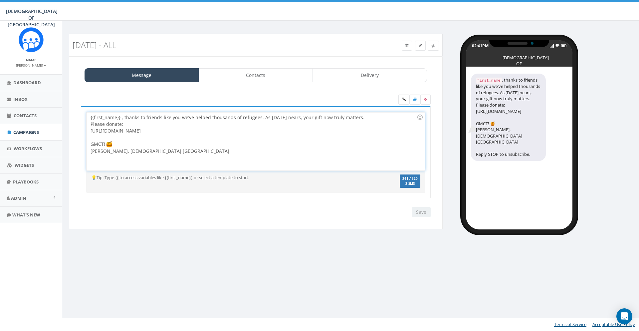
click at [122, 116] on div "{{first_name}} , thanks to friends like you we’ve helped thousands of refugees.…" at bounding box center [255, 141] width 338 height 58
click at [421, 211] on input "Save" at bounding box center [420, 212] width 19 height 10
click at [363, 78] on link "Delivery" at bounding box center [369, 75] width 114 height 14
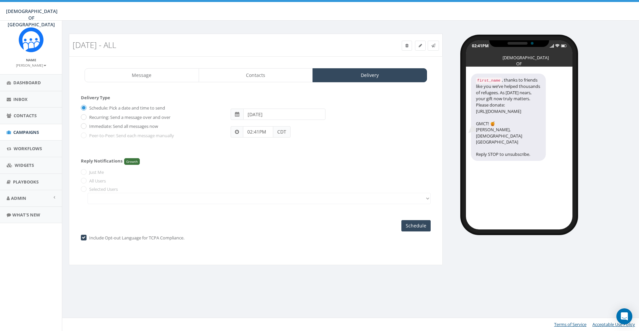
click at [108, 127] on label "Immediate: Send all messages now" at bounding box center [122, 126] width 71 height 7
click at [85, 127] on input "Immediate: Send all messages now" at bounding box center [83, 126] width 4 height 4
radio input "true"
click at [408, 223] on input "Send Now" at bounding box center [414, 225] width 31 height 11
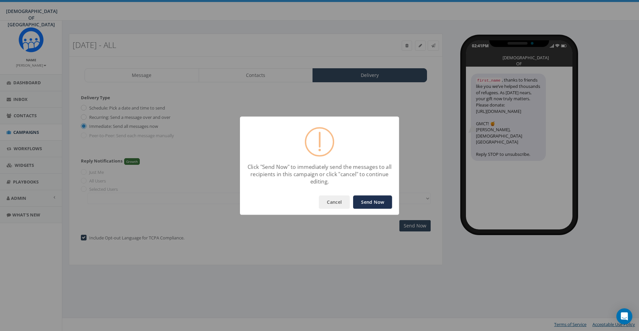
click at [377, 200] on button "Send Now" at bounding box center [372, 201] width 39 height 13
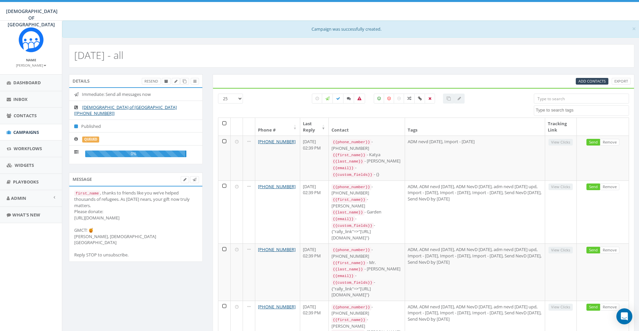
select select
